Goal: Check status

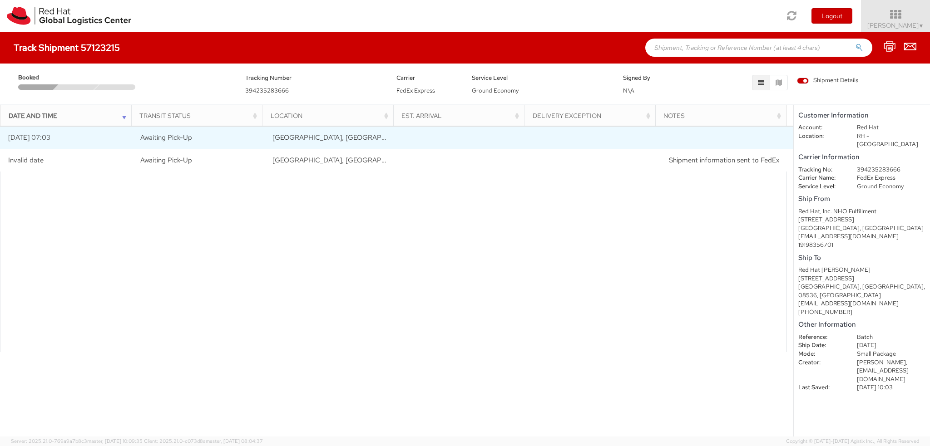
drag, startPoint x: 53, startPoint y: 139, endPoint x: 307, endPoint y: 147, distance: 254.3
click at [300, 143] on tr "10/14/2025 07:03 Awaiting Pick-Up RALEIGH, NC, US" at bounding box center [396, 137] width 793 height 23
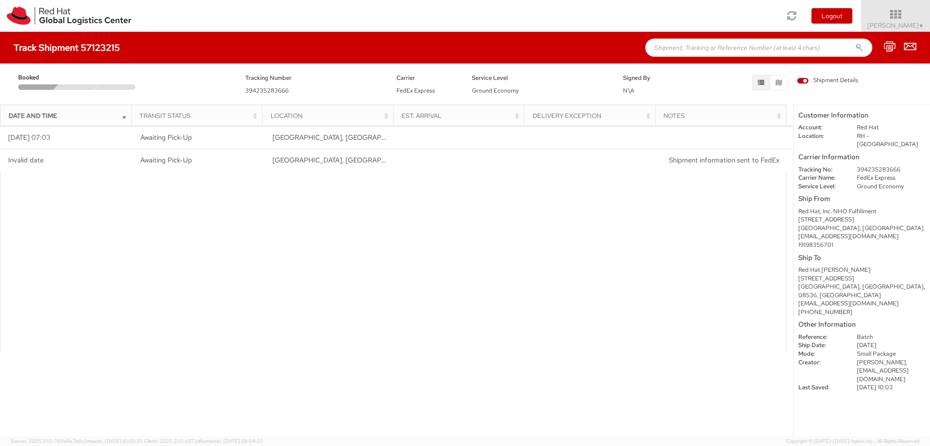
drag, startPoint x: 488, startPoint y: 212, endPoint x: 542, endPoint y: 227, distance: 56.1
click at [488, 212] on div at bounding box center [393, 262] width 786 height 181
drag, startPoint x: 822, startPoint y: 220, endPoint x: 917, endPoint y: 394, distance: 198.1
click at [917, 394] on shipment-details "Customer Information Account: Red Hat Location: RH - Raleigh Carrier Informatio…" at bounding box center [861, 271] width 136 height 332
click at [864, 384] on shipment-details "Customer Information Account: Red Hat Location: RH - Raleigh Carrier Informatio…" at bounding box center [861, 271] width 136 height 332
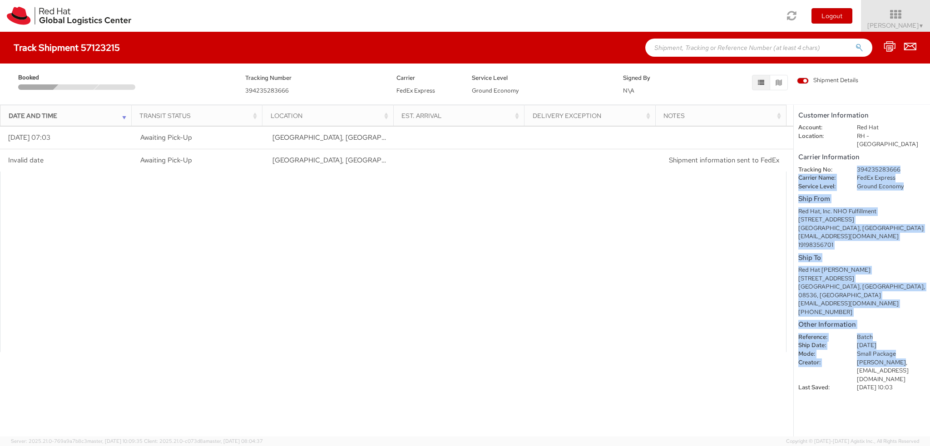
drag, startPoint x: 857, startPoint y: 155, endPoint x: 895, endPoint y: 347, distance: 195.7
click at [895, 347] on shipment-details "Customer Information Account: Red Hat Location: RH - Raleigh Carrier Informatio…" at bounding box center [861, 271] width 136 height 332
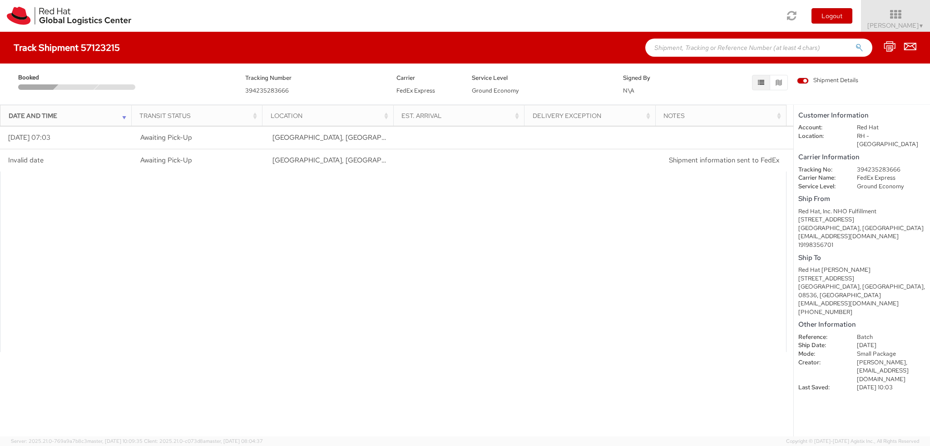
click at [521, 265] on div at bounding box center [393, 262] width 786 height 181
drag, startPoint x: 47, startPoint y: 141, endPoint x: 401, endPoint y: 233, distance: 365.8
click at [209, 144] on tr "10/14/2025 07:03 Awaiting Pick-Up RALEIGH, NC, US" at bounding box center [396, 137] width 793 height 23
click at [656, 287] on div at bounding box center [393, 262] width 786 height 181
drag, startPoint x: 911, startPoint y: 159, endPoint x: 841, endPoint y: 162, distance: 70.9
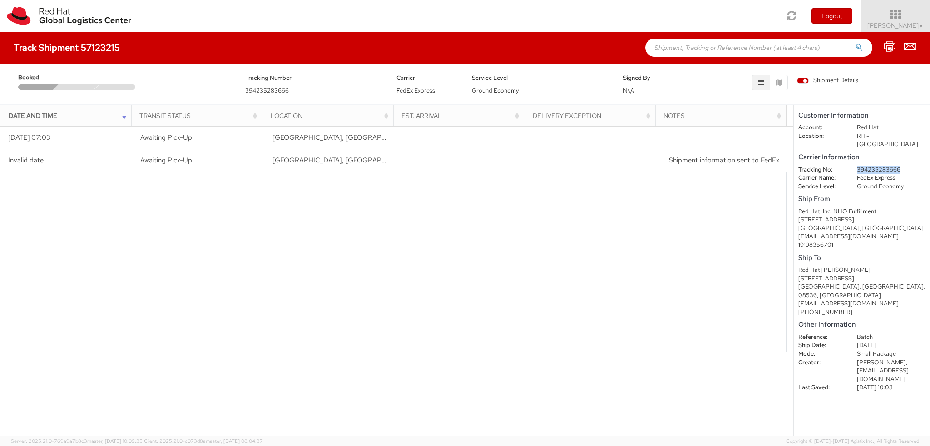
click at [853, 166] on dd "394235283666" at bounding box center [891, 170] width 82 height 9
copy dd "394235283666"
